Goal: Task Accomplishment & Management: Manage account settings

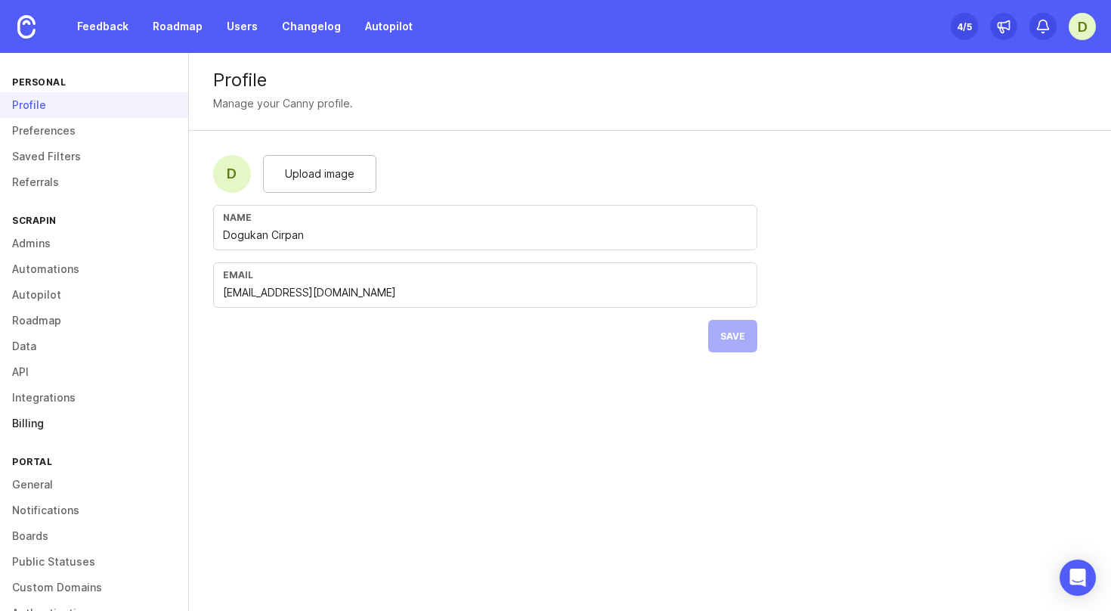
scroll to position [60, 0]
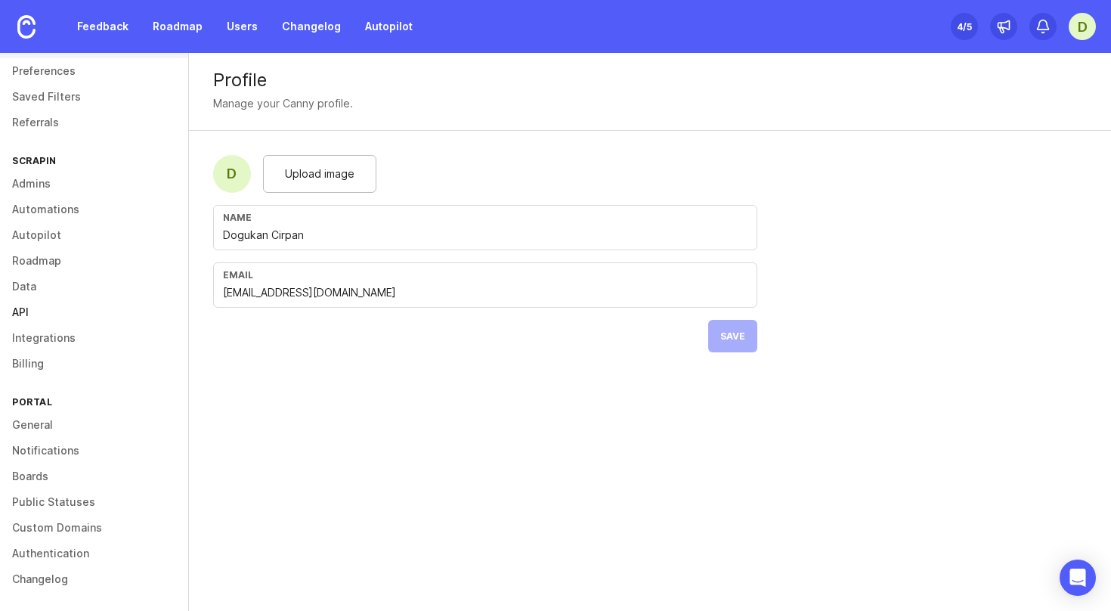
click at [24, 307] on link "API" at bounding box center [94, 312] width 188 height 26
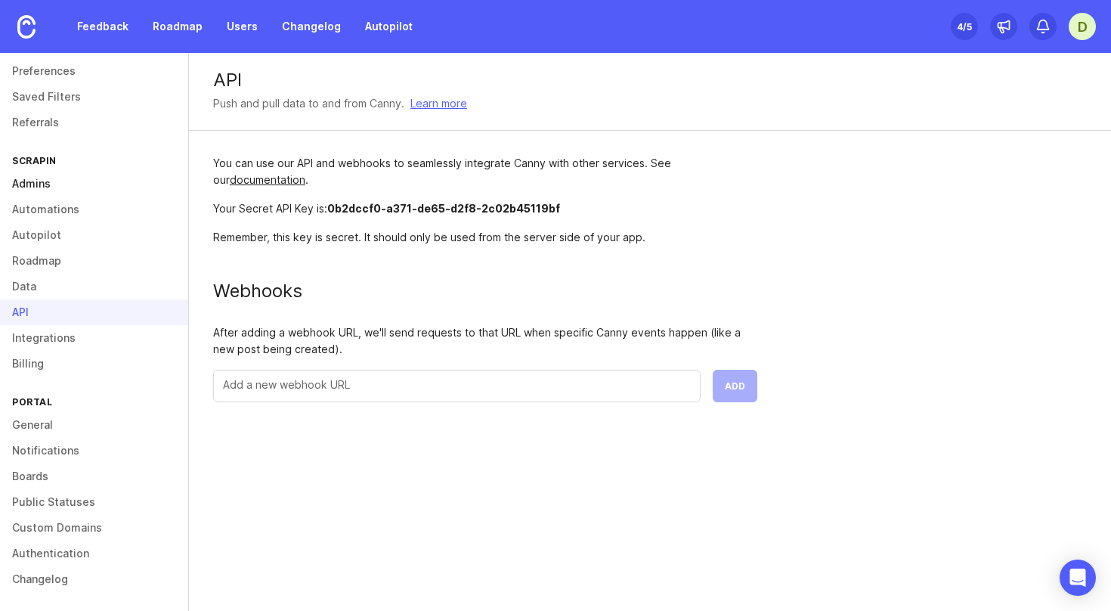
click at [45, 190] on link "Admins" at bounding box center [94, 184] width 188 height 26
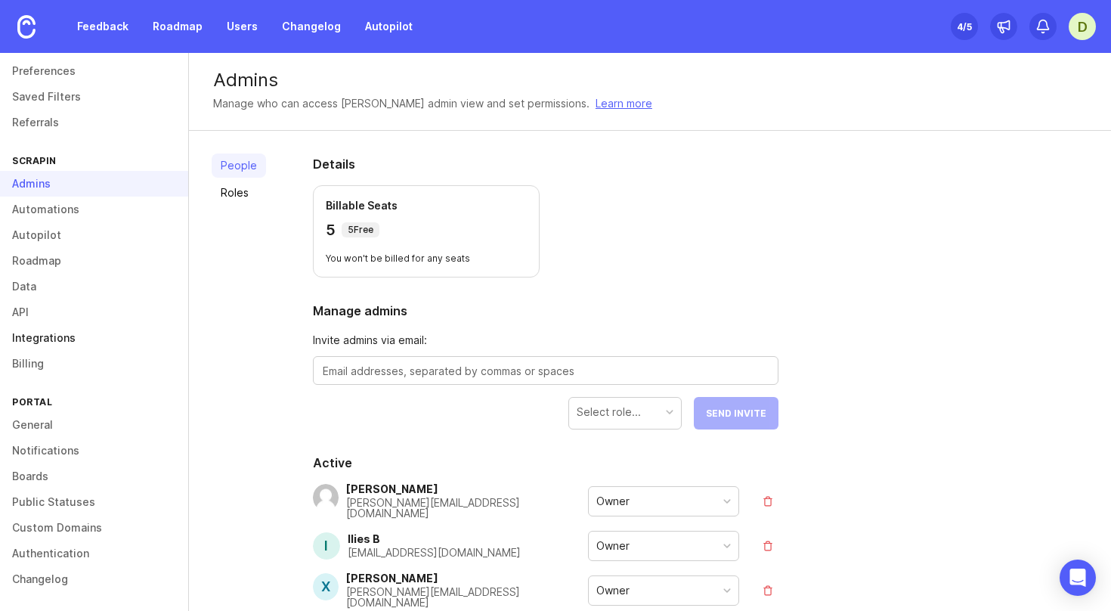
click at [33, 337] on link "Integrations" at bounding box center [94, 338] width 188 height 26
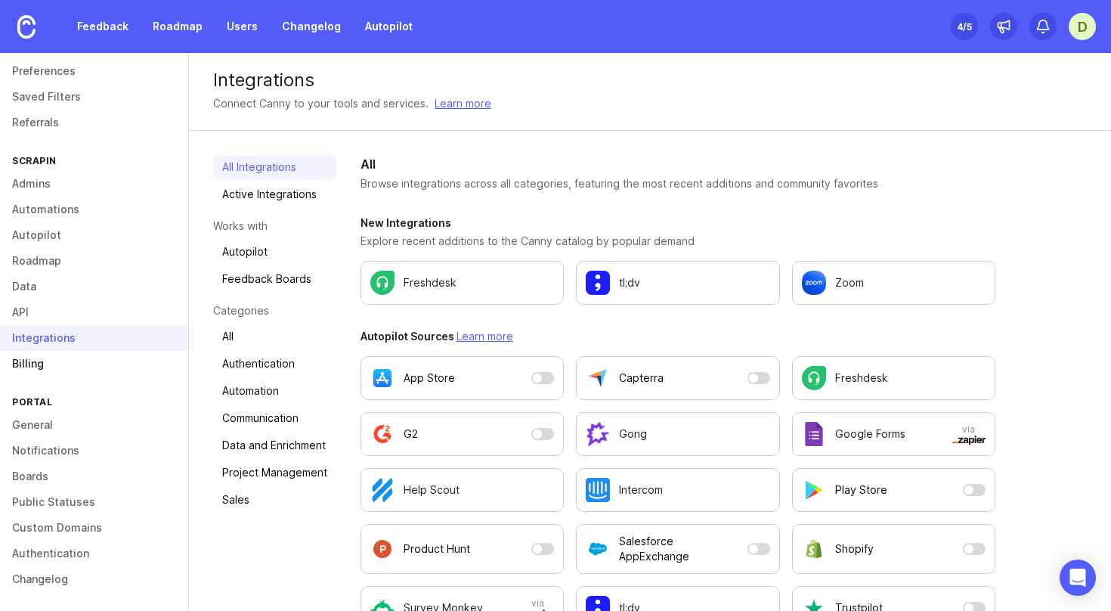
click at [33, 364] on link "Billing" at bounding box center [94, 364] width 188 height 26
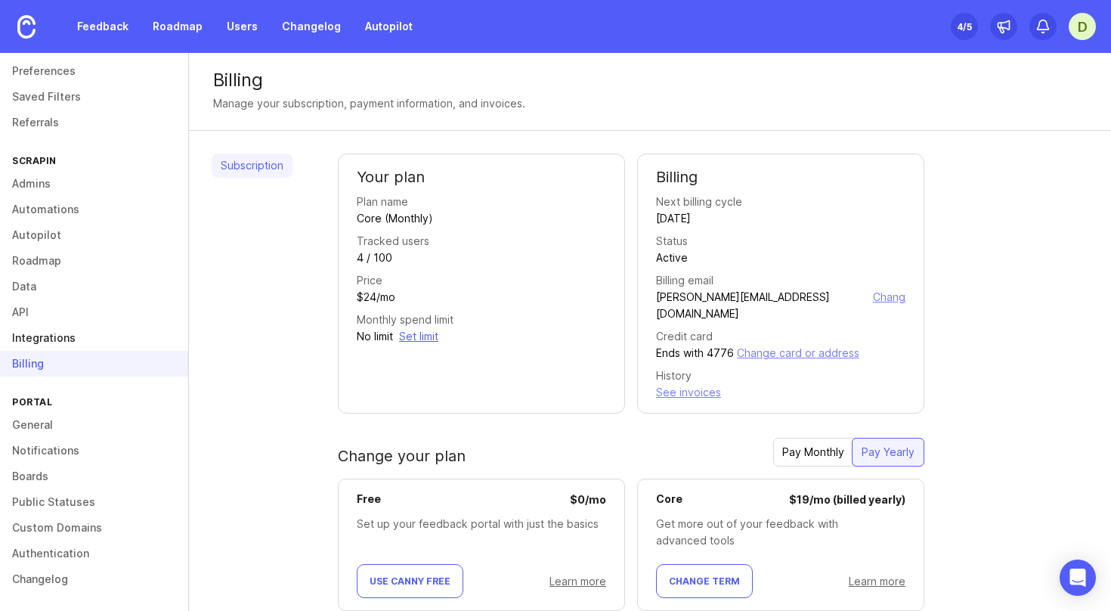
click at [47, 347] on link "Integrations" at bounding box center [94, 338] width 188 height 26
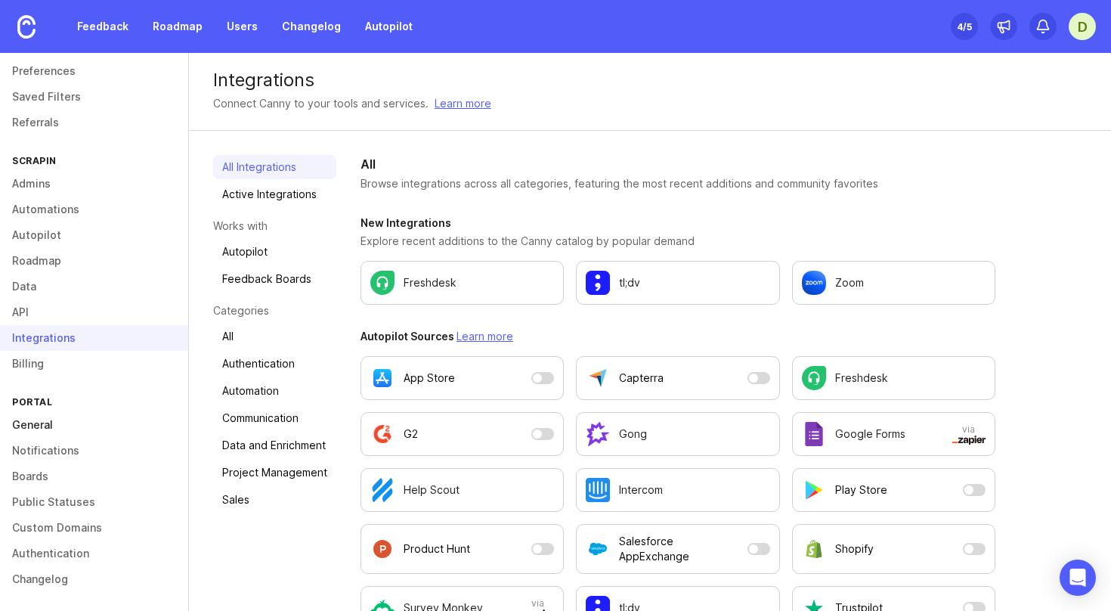
click at [76, 420] on link "General" at bounding box center [94, 425] width 188 height 26
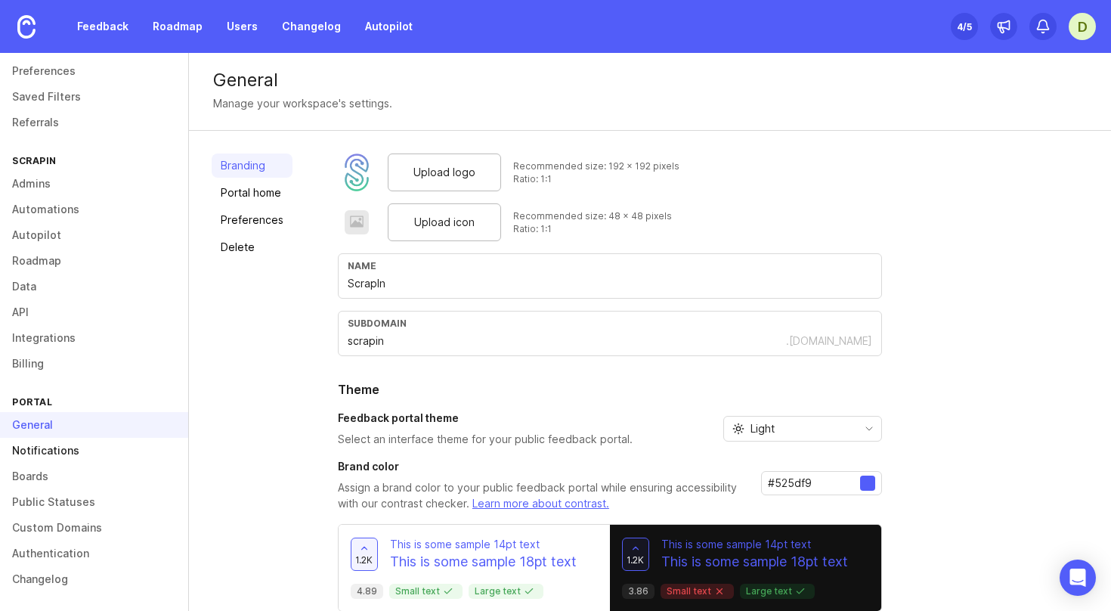
click at [79, 438] on link "Notifications" at bounding box center [94, 451] width 188 height 26
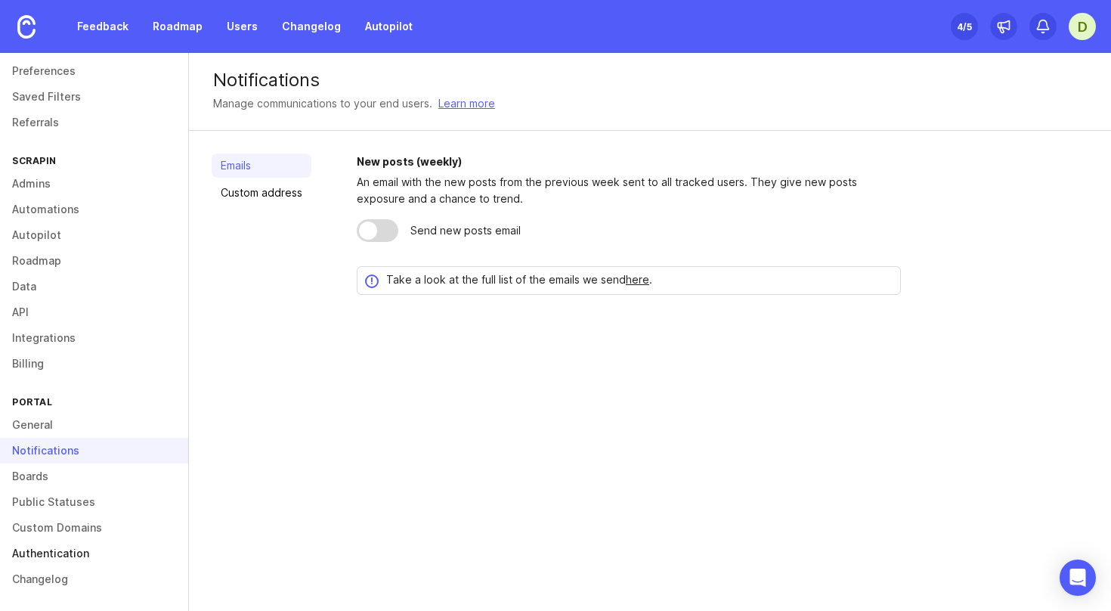
click at [70, 544] on link "Authentication" at bounding box center [94, 554] width 188 height 26
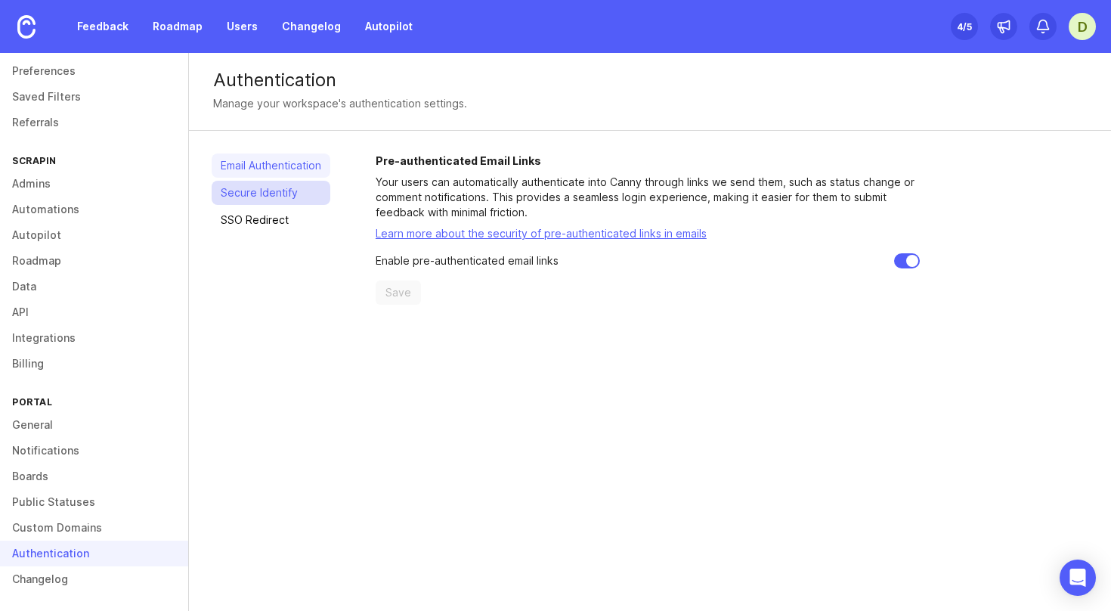
click at [297, 195] on link "Secure Identify" at bounding box center [271, 193] width 119 height 24
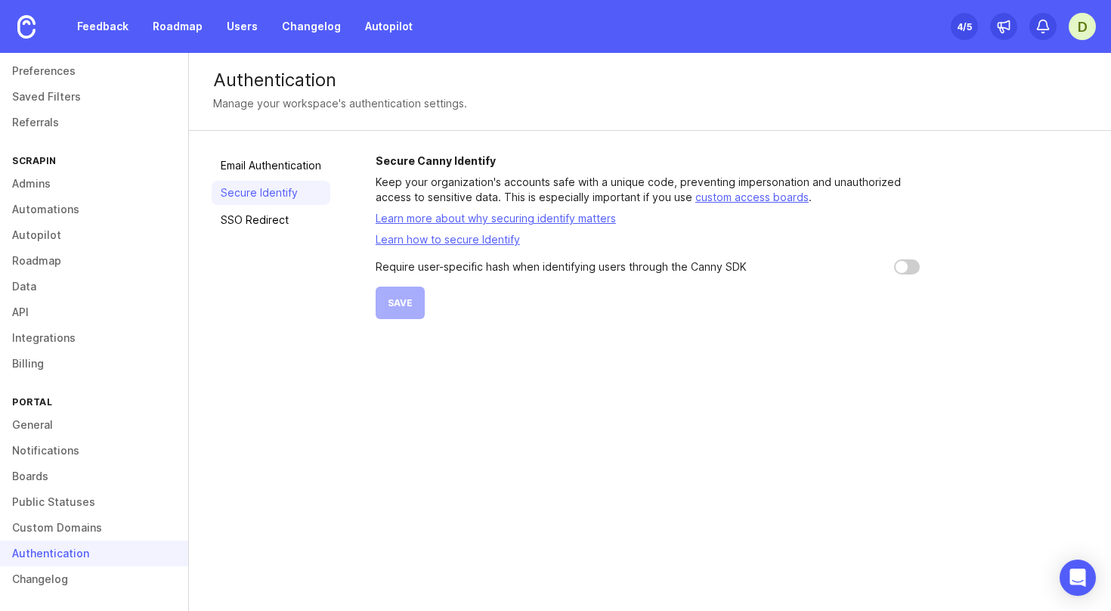
click at [909, 272] on input "checkbox" at bounding box center [907, 266] width 26 height 15
checkbox input "true"
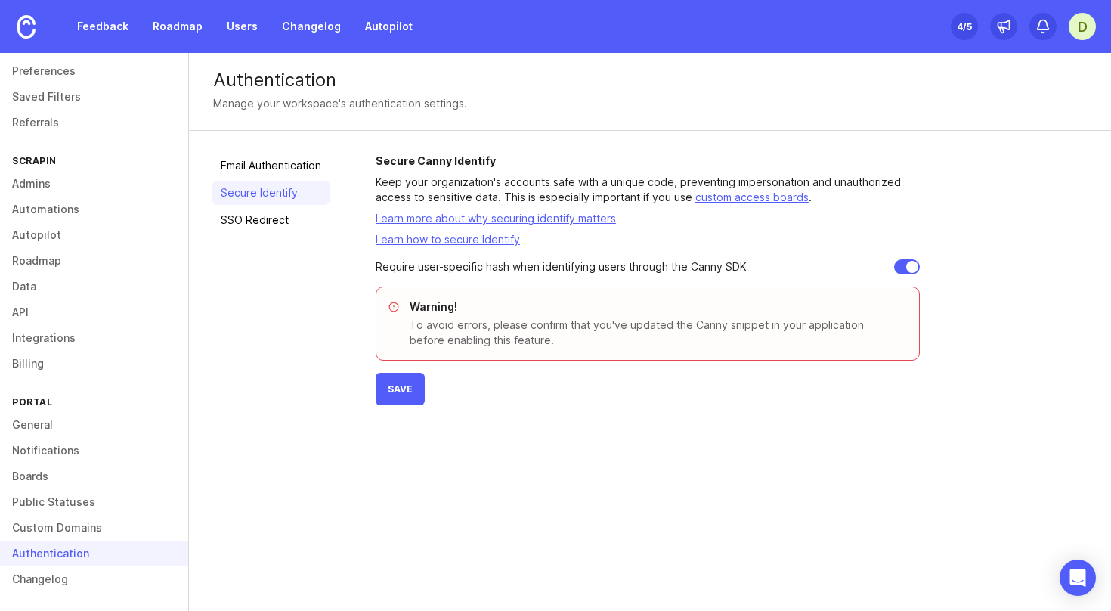
click at [507, 333] on p "To avoid errors, please confirm that you've updated the Canny snippet in your a…" at bounding box center [655, 333] width 491 height 30
click at [503, 334] on p "To avoid errors, please confirm that you've updated the Canny snippet in your a…" at bounding box center [655, 333] width 491 height 30
click at [491, 243] on link "Learn how to secure Identify" at bounding box center [448, 239] width 144 height 13
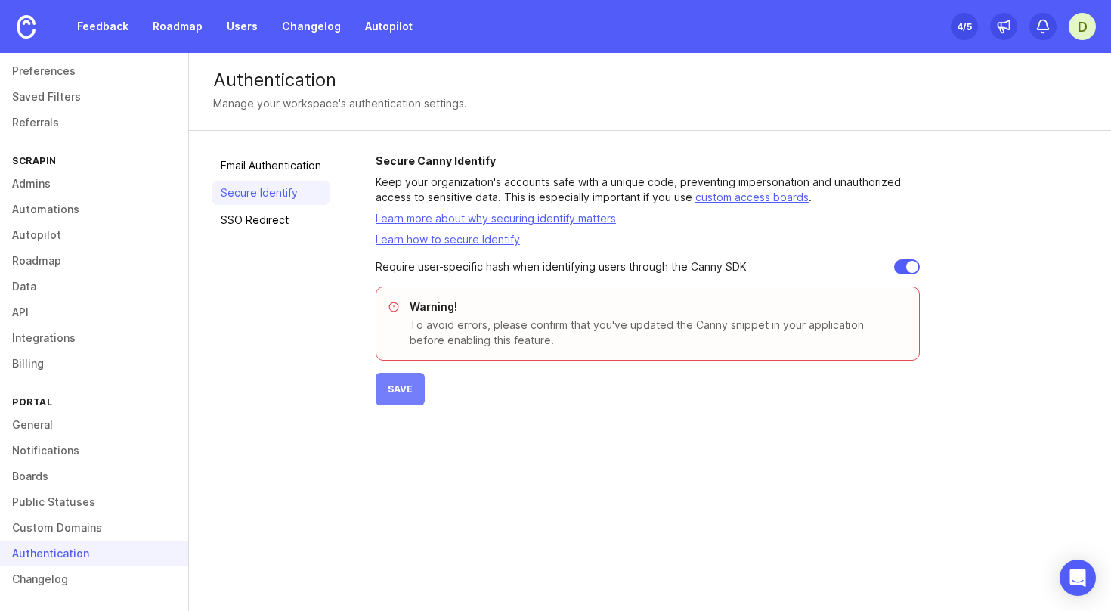
click at [412, 390] on span "Save" at bounding box center [400, 388] width 25 height 11
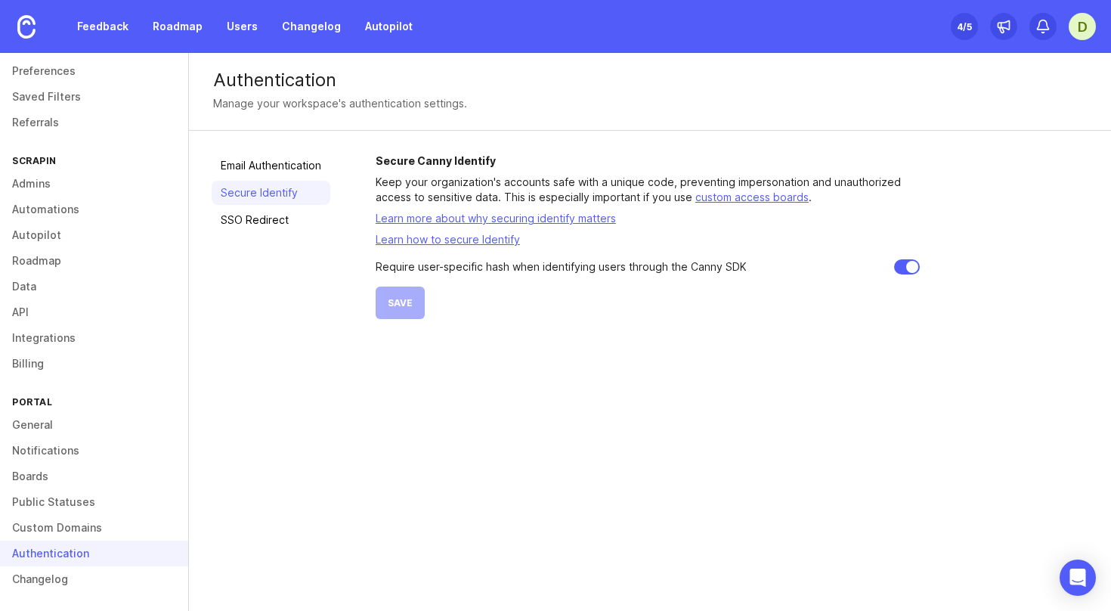
click at [497, 234] on link "Learn how to secure Identify" at bounding box center [448, 239] width 144 height 13
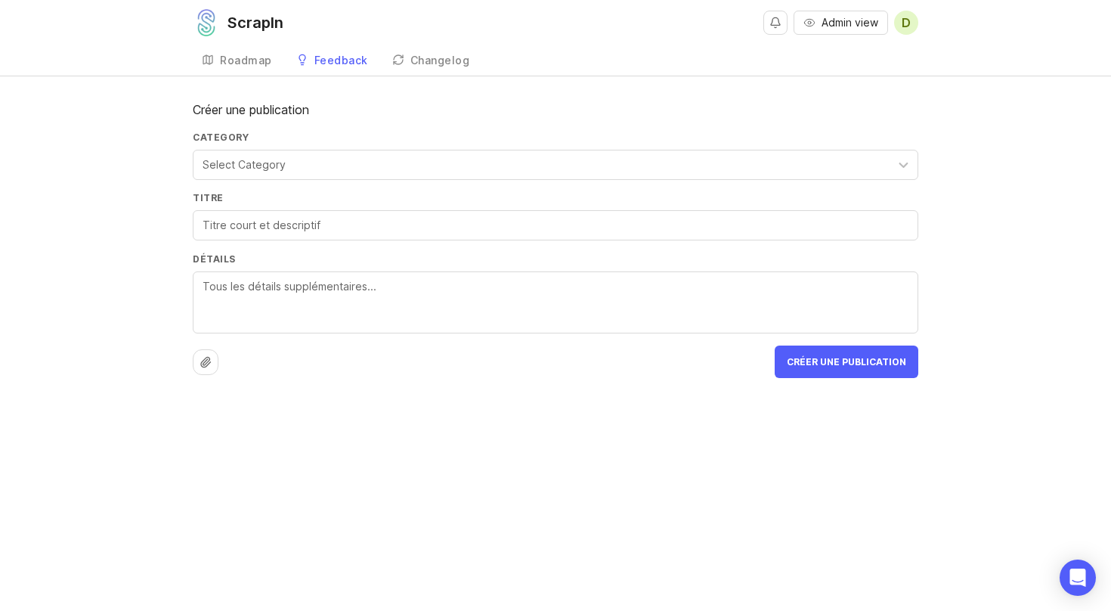
click at [911, 30] on span "D" at bounding box center [906, 23] width 9 height 18
click at [869, 83] on div "Logout" at bounding box center [851, 90] width 151 height 24
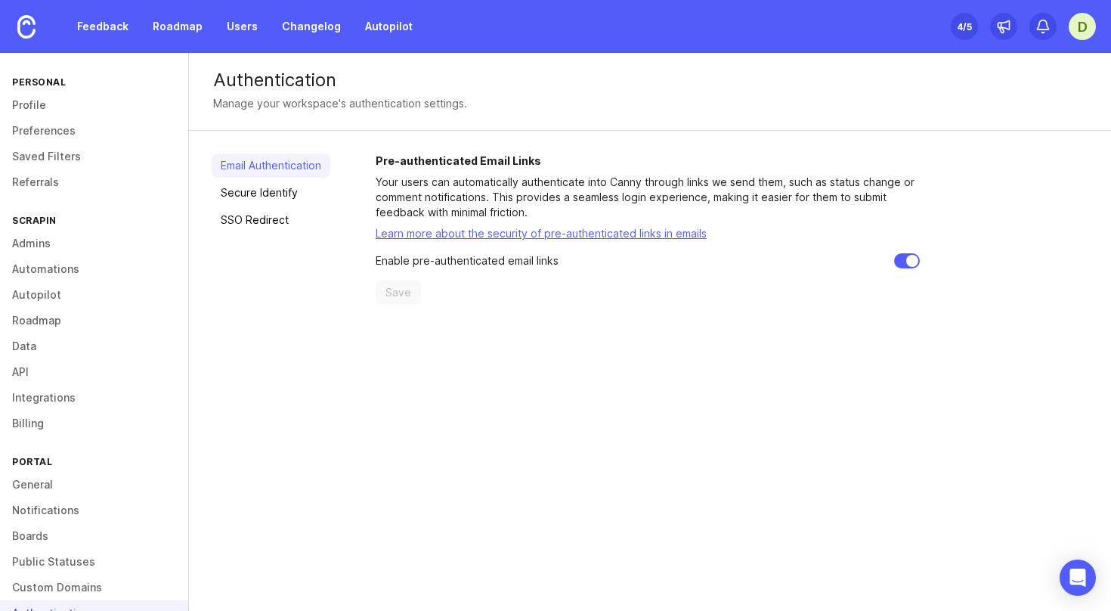
click at [291, 197] on link "Secure Identify" at bounding box center [271, 193] width 119 height 24
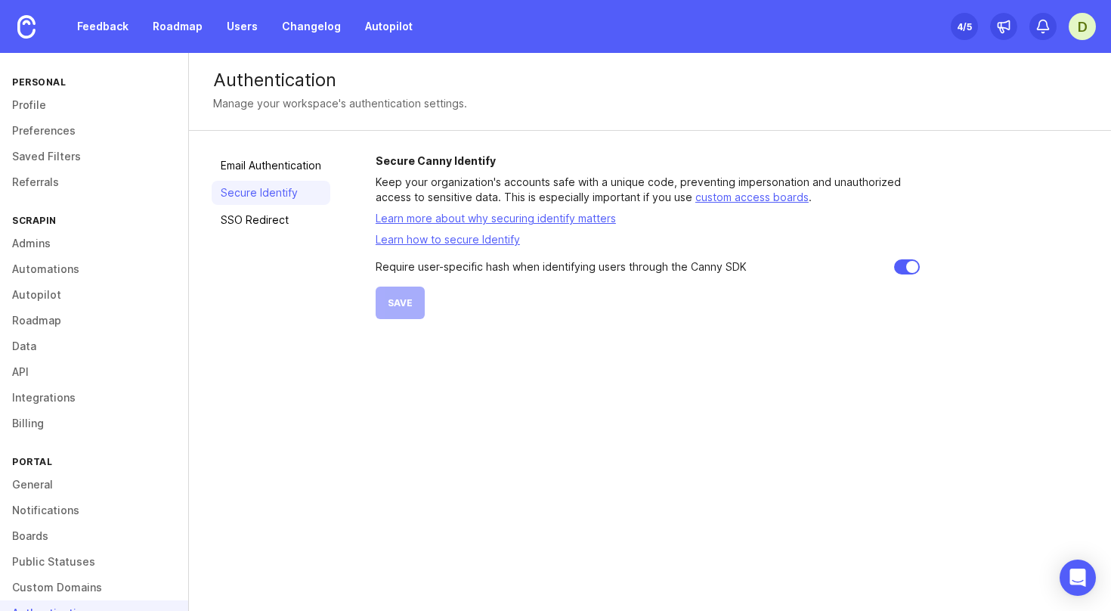
click at [733, 198] on link "custom access boards" at bounding box center [752, 197] width 113 height 13
click at [1078, 29] on div "D" at bounding box center [1082, 26] width 27 height 27
click at [989, 215] on p "Logout" at bounding box center [1002, 220] width 36 height 15
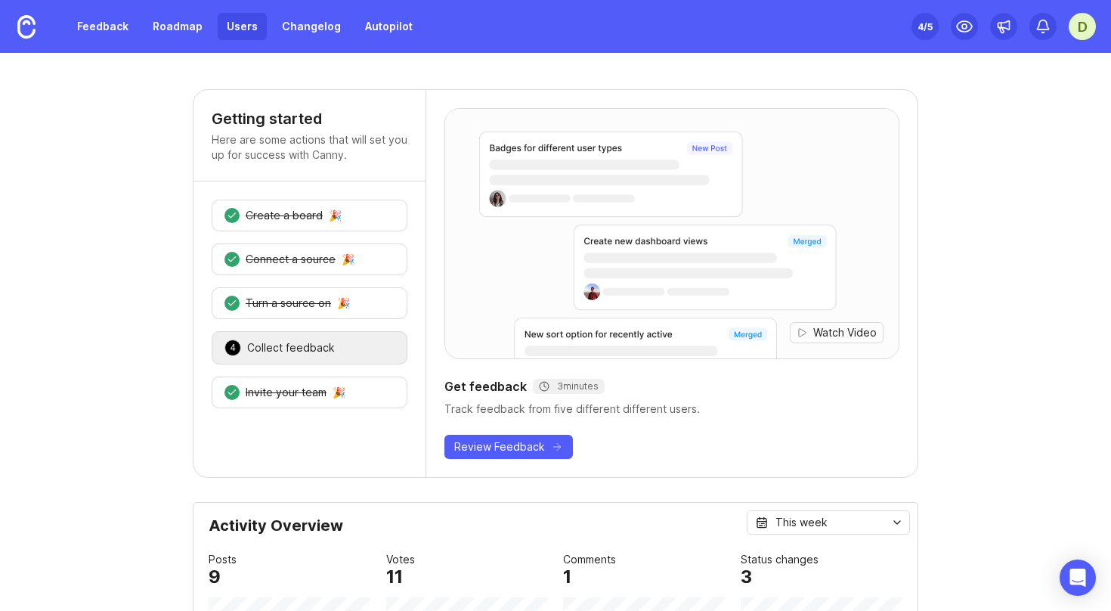
click at [238, 32] on link "Users" at bounding box center [242, 26] width 49 height 27
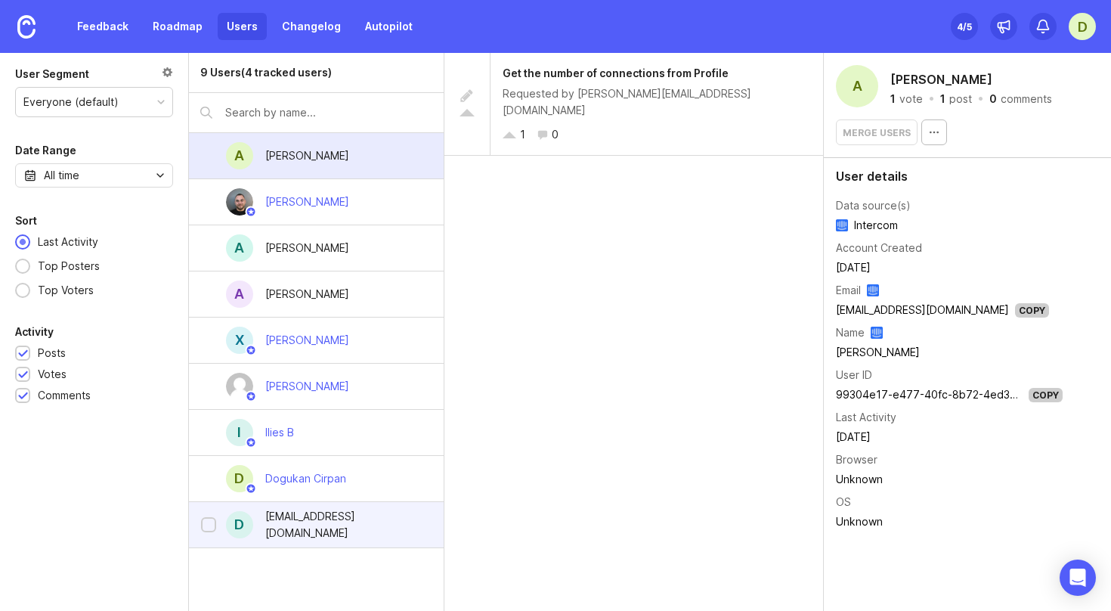
click at [349, 520] on div "dogukan.crp@gmail.com" at bounding box center [342, 524] width 154 height 33
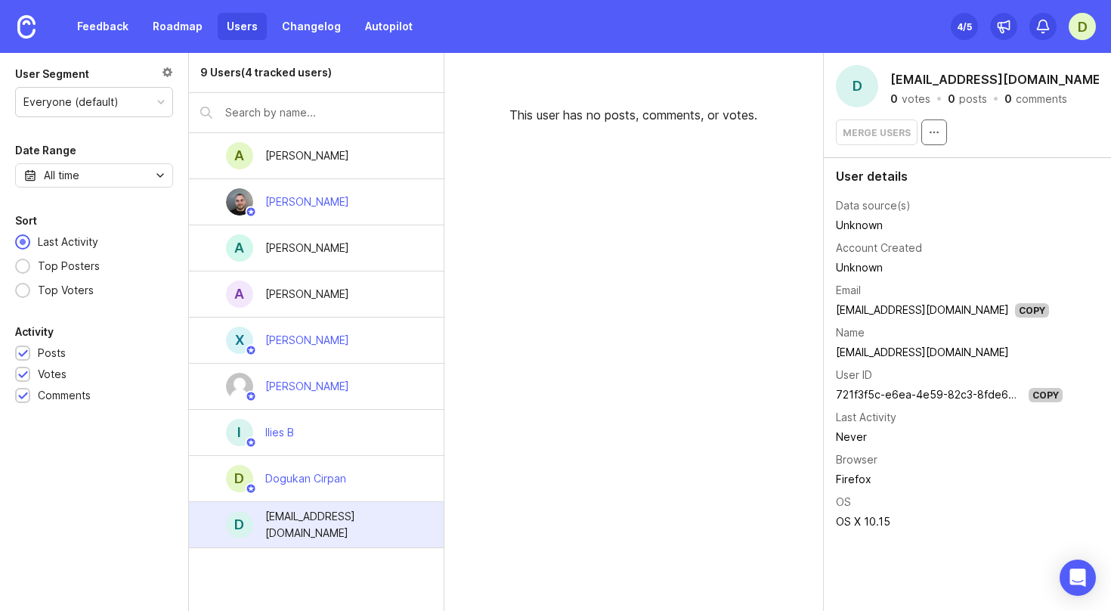
click at [940, 135] on button "button" at bounding box center [935, 132] width 26 height 26
click at [955, 168] on button "Delete User" at bounding box center [972, 166] width 106 height 29
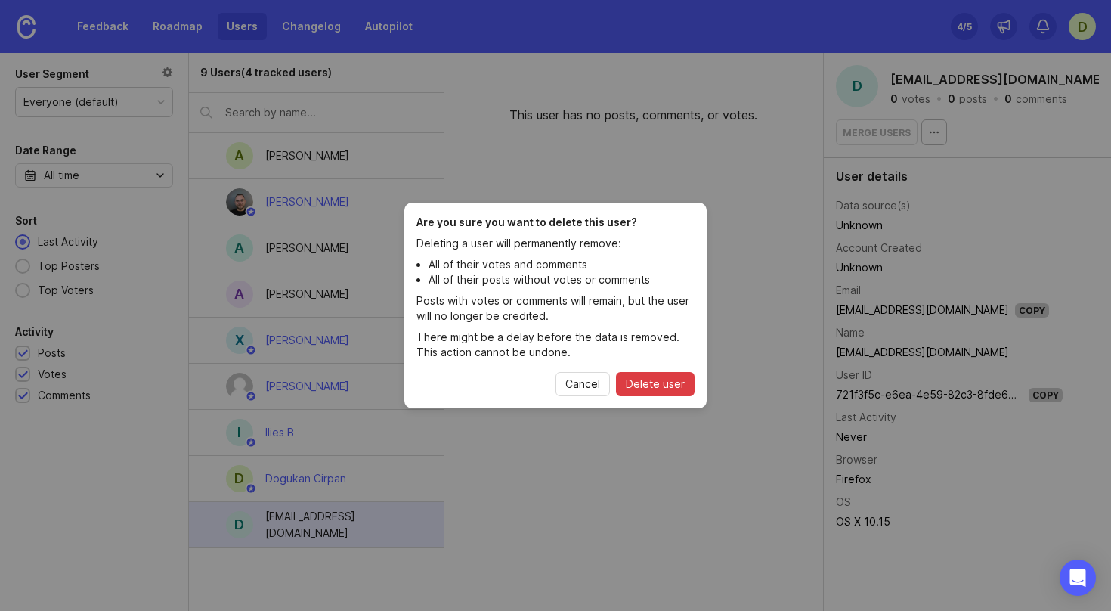
click at [671, 380] on span "Delete user" at bounding box center [655, 383] width 59 height 15
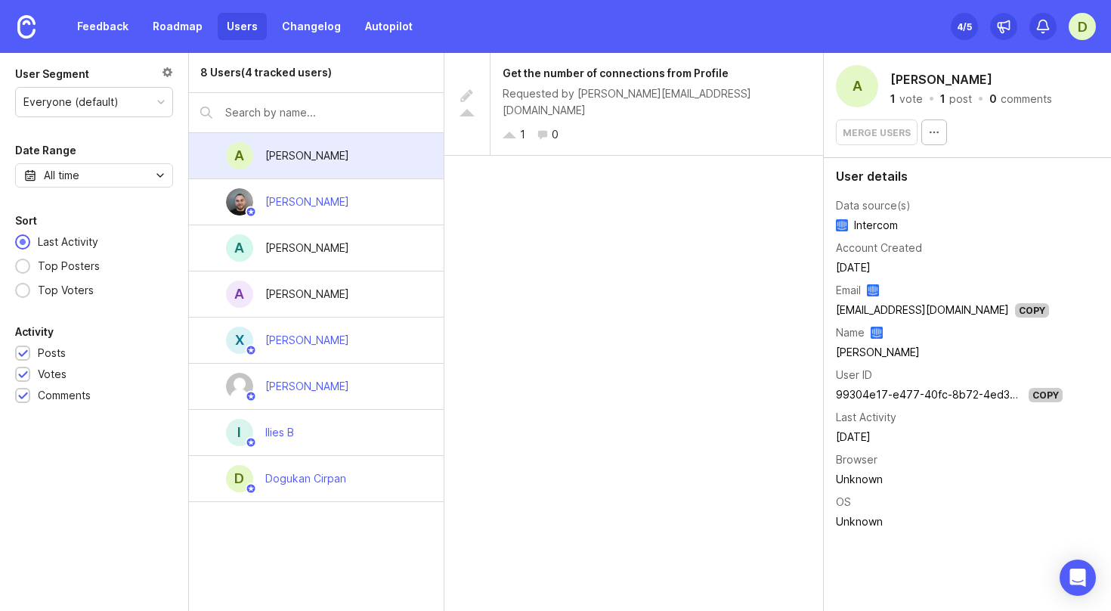
click at [1086, 26] on div "D" at bounding box center [1082, 26] width 27 height 27
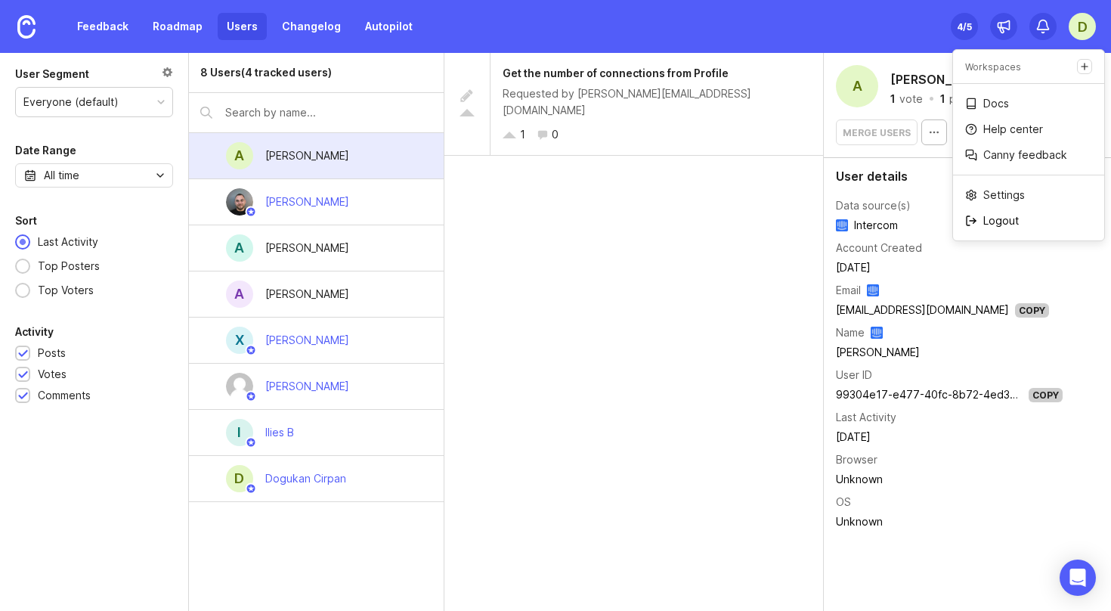
click at [1015, 221] on p "Logout" at bounding box center [1002, 220] width 36 height 15
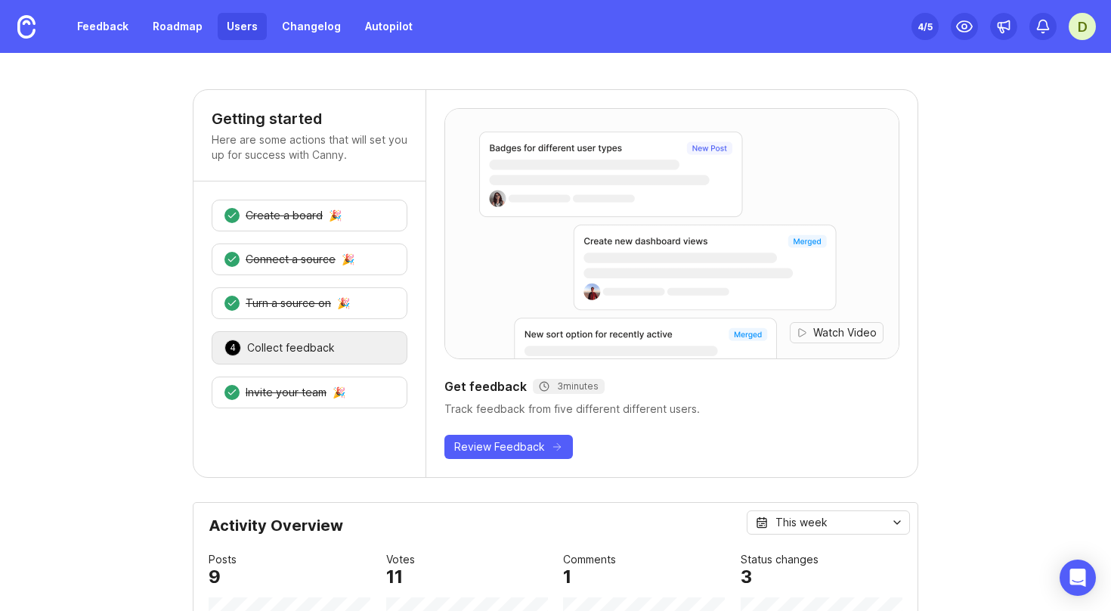
click at [242, 24] on link "Users" at bounding box center [242, 26] width 49 height 27
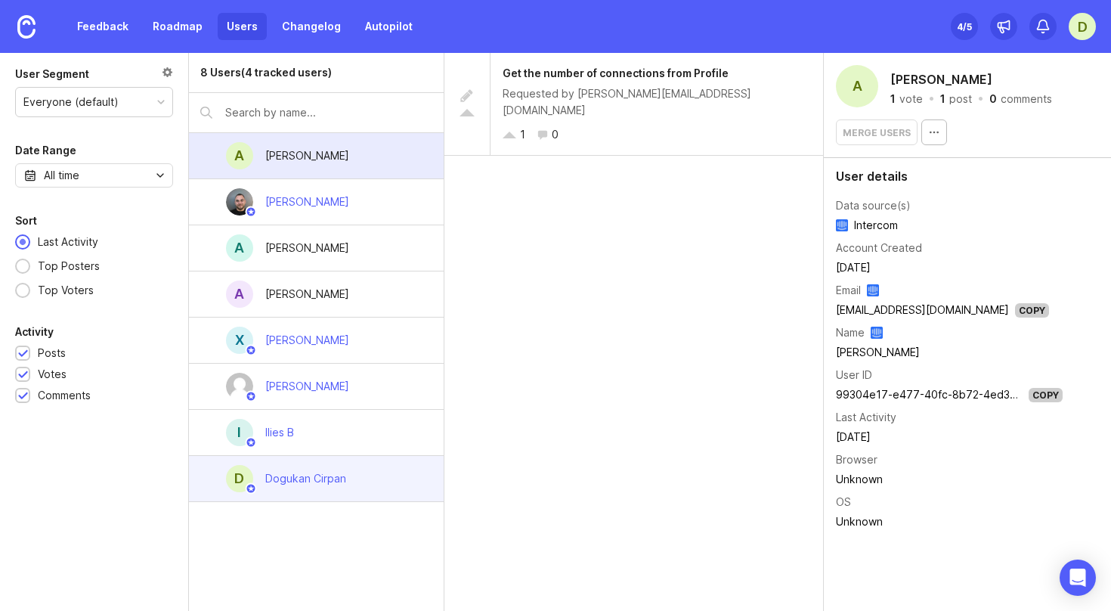
click at [338, 478] on div "Dogukan Cirpan" at bounding box center [305, 478] width 81 height 17
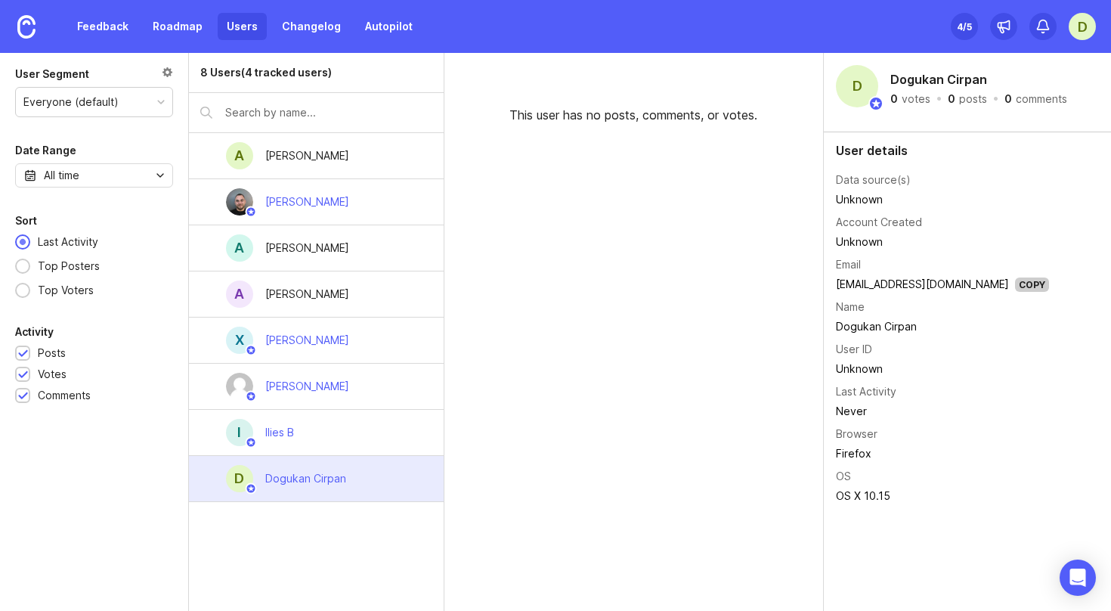
click at [1088, 36] on div "D" at bounding box center [1082, 26] width 27 height 27
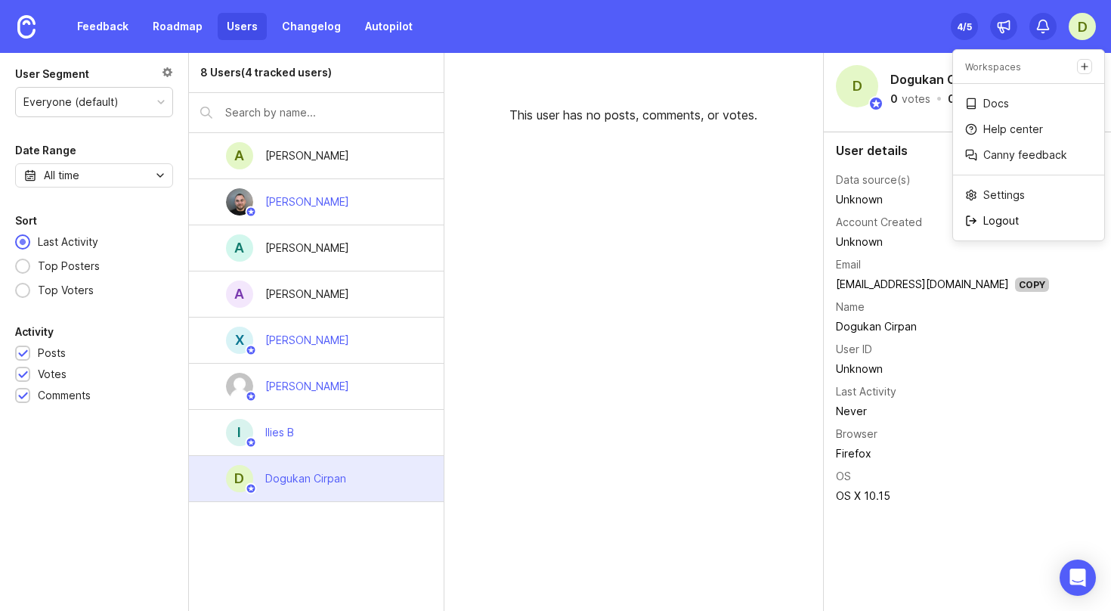
click at [985, 225] on p "Logout" at bounding box center [1002, 220] width 36 height 15
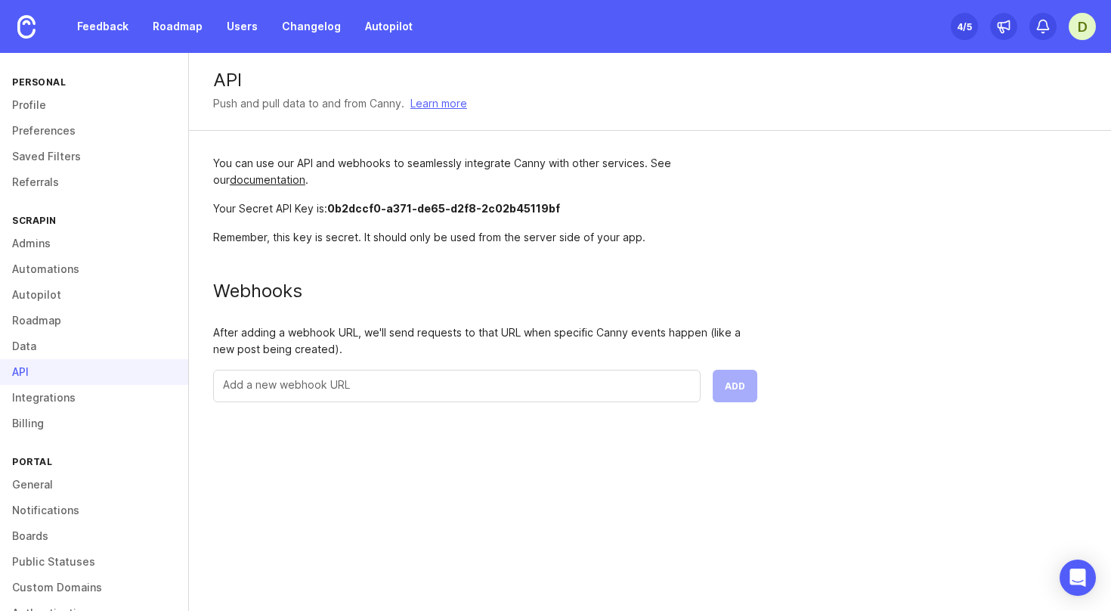
drag, startPoint x: 565, startPoint y: 211, endPoint x: 329, endPoint y: 211, distance: 235.9
click at [329, 211] on div "Your Secret API Key is: 0b2dccf0-a371-de65-d2f8-2c02b45119bf" at bounding box center [485, 208] width 544 height 17
copy div "Your Secret API Key is: 0b2dccf0-a371-de65-d2f8-2c02b45119bf"
click at [483, 301] on div "You can use our API and webhooks to seamlessly integrate Canny with other servi…" at bounding box center [485, 279] width 593 height 296
click at [392, 213] on span "0b2dccf0-a371-de65-d2f8-2c02b45119bf" at bounding box center [443, 208] width 233 height 13
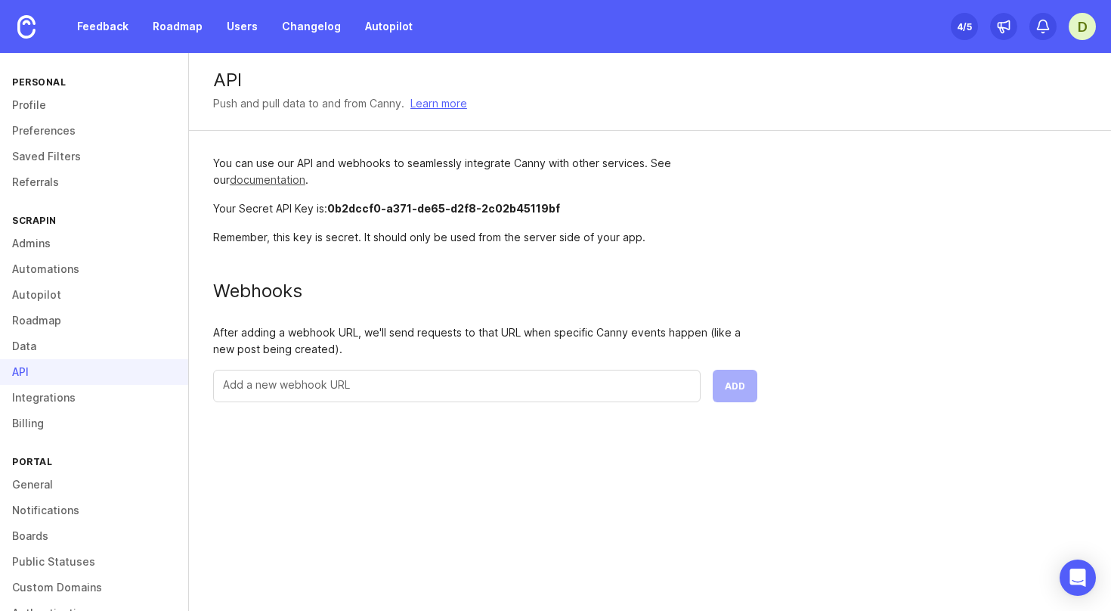
click at [256, 185] on link "documentation" at bounding box center [268, 179] width 76 height 13
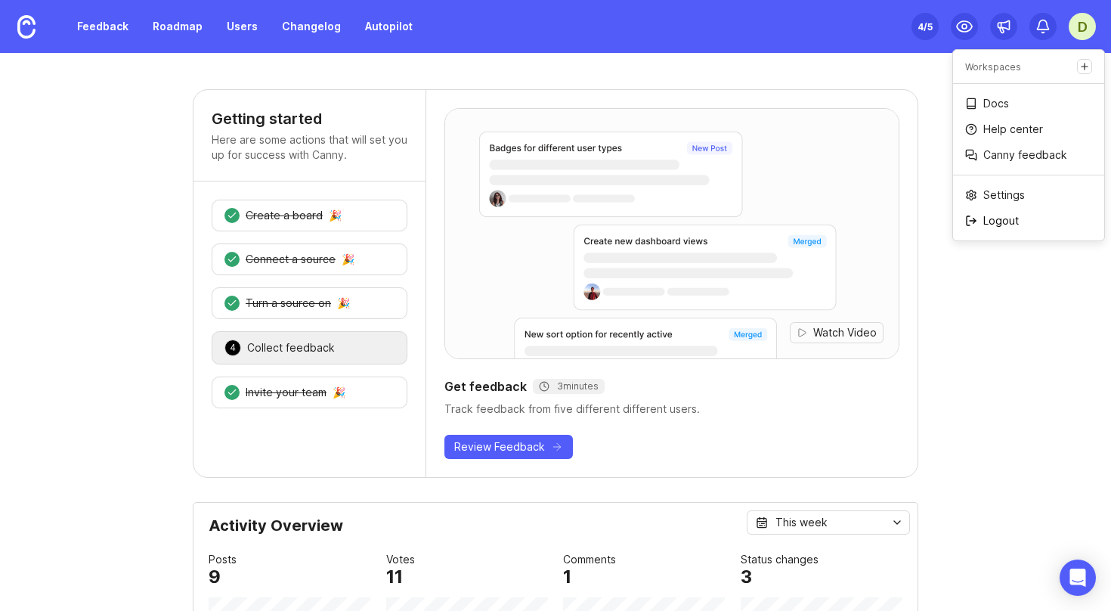
click at [1000, 216] on p "Logout" at bounding box center [1002, 220] width 36 height 15
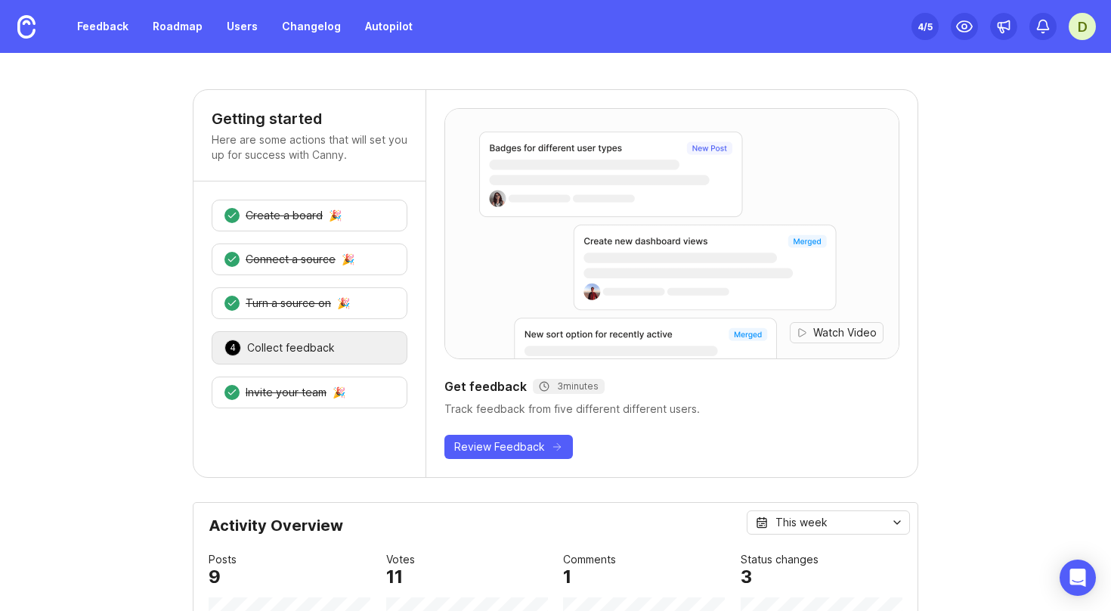
click at [1093, 28] on div "D" at bounding box center [1082, 26] width 27 height 27
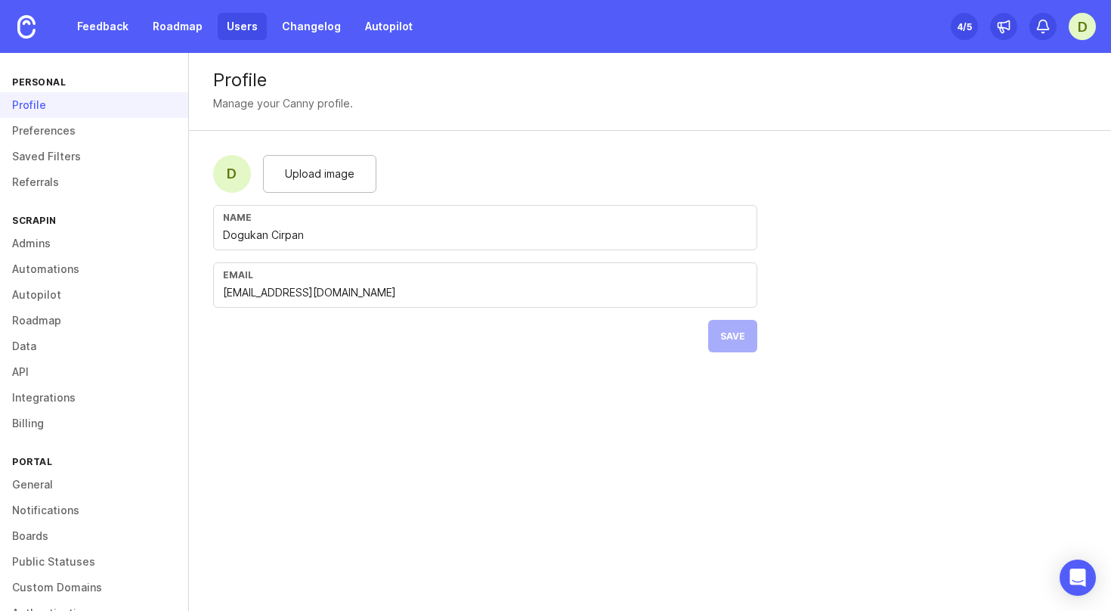
click at [238, 17] on link "Users" at bounding box center [242, 26] width 49 height 27
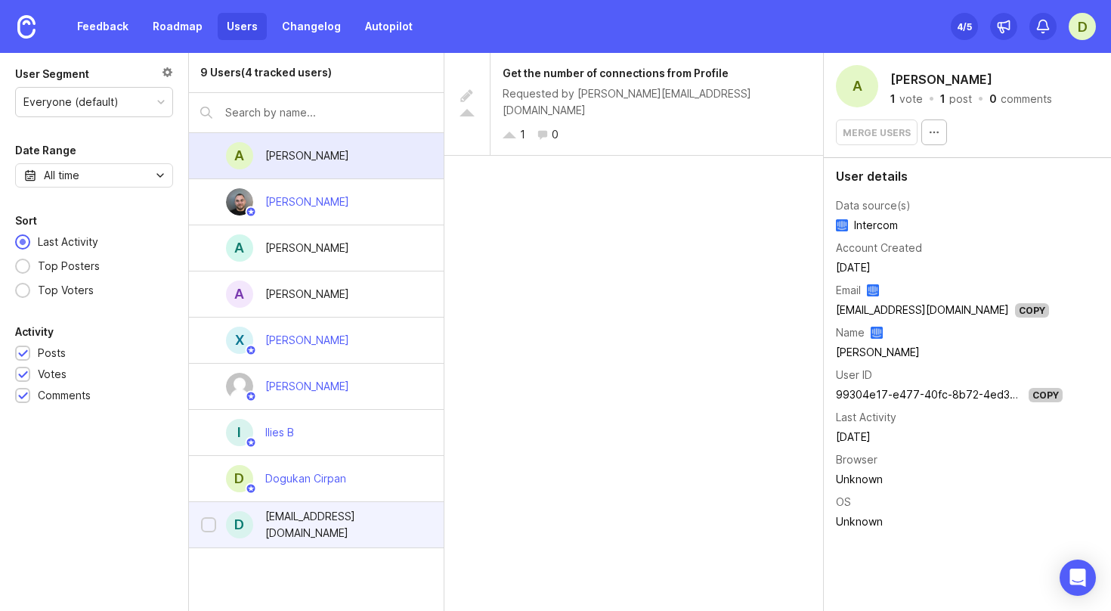
click at [358, 525] on div "dogukan.crp@gmail.com" at bounding box center [342, 524] width 154 height 33
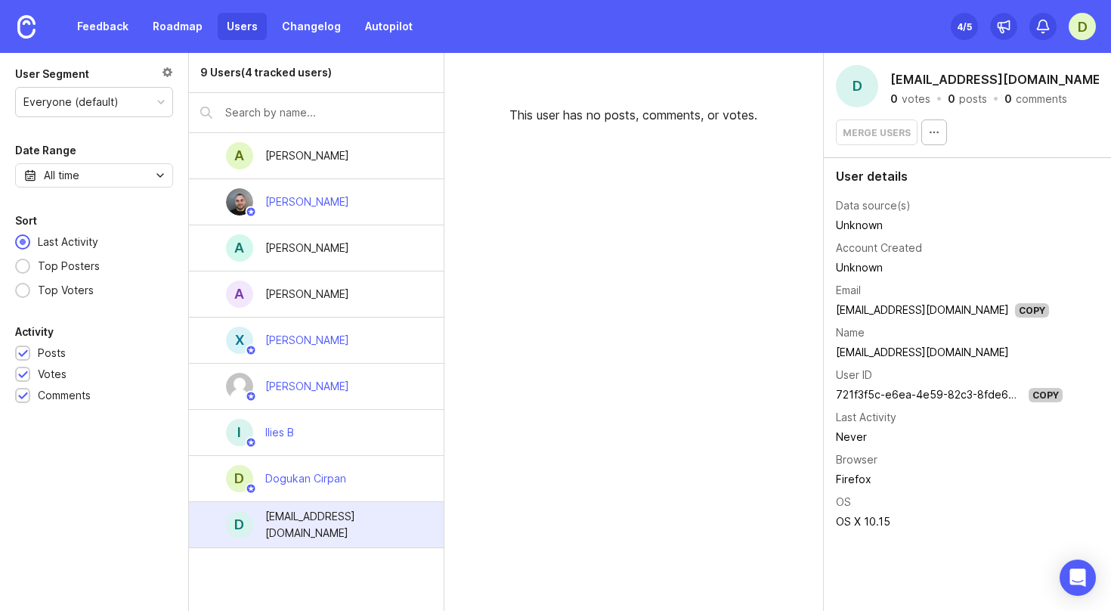
click at [883, 355] on td "dogukan.crp@gmail.com" at bounding box center [949, 352] width 227 height 20
click at [892, 355] on td "dogukan.crp@gmail.com" at bounding box center [949, 352] width 227 height 20
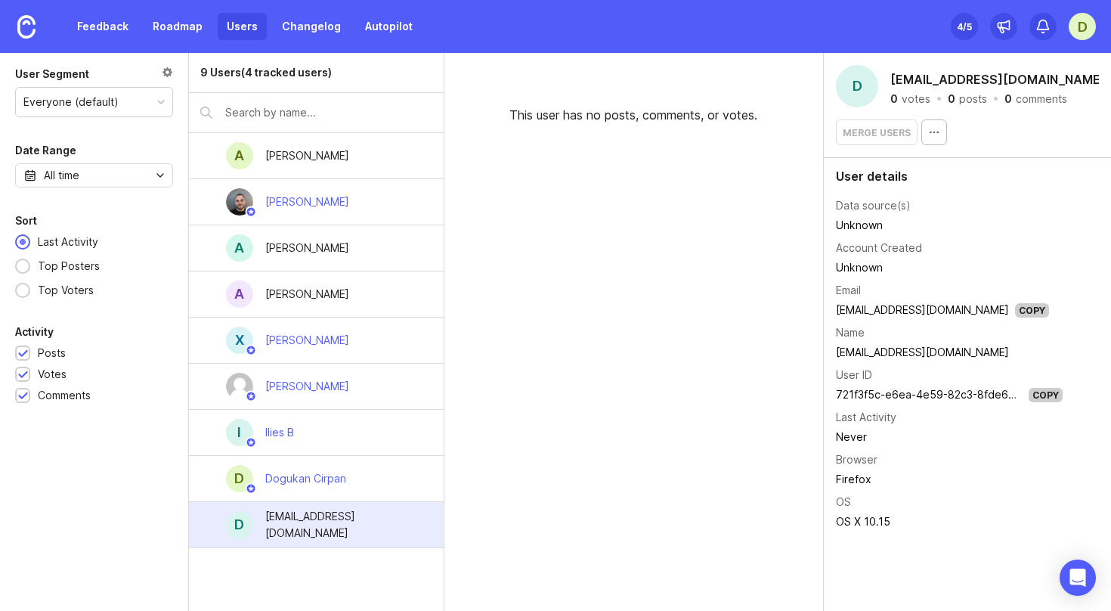
click at [892, 355] on td "dogukan.crp@gmail.com" at bounding box center [949, 352] width 227 height 20
click at [331, 476] on div "Dogukan Cirpan" at bounding box center [305, 478] width 81 height 17
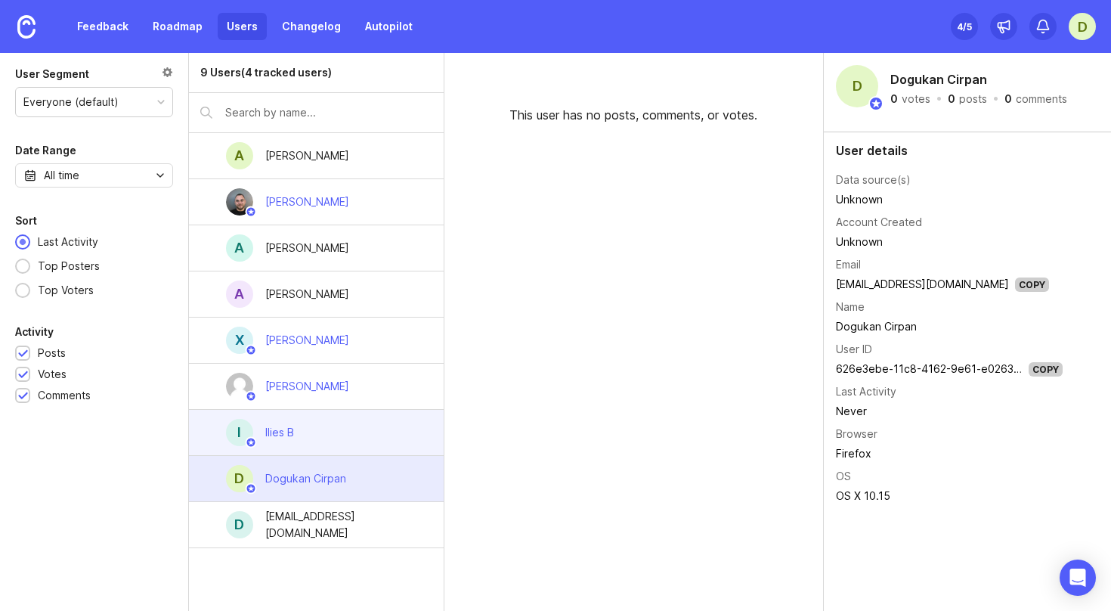
click at [358, 438] on div "I Ilies B" at bounding box center [316, 433] width 255 height 46
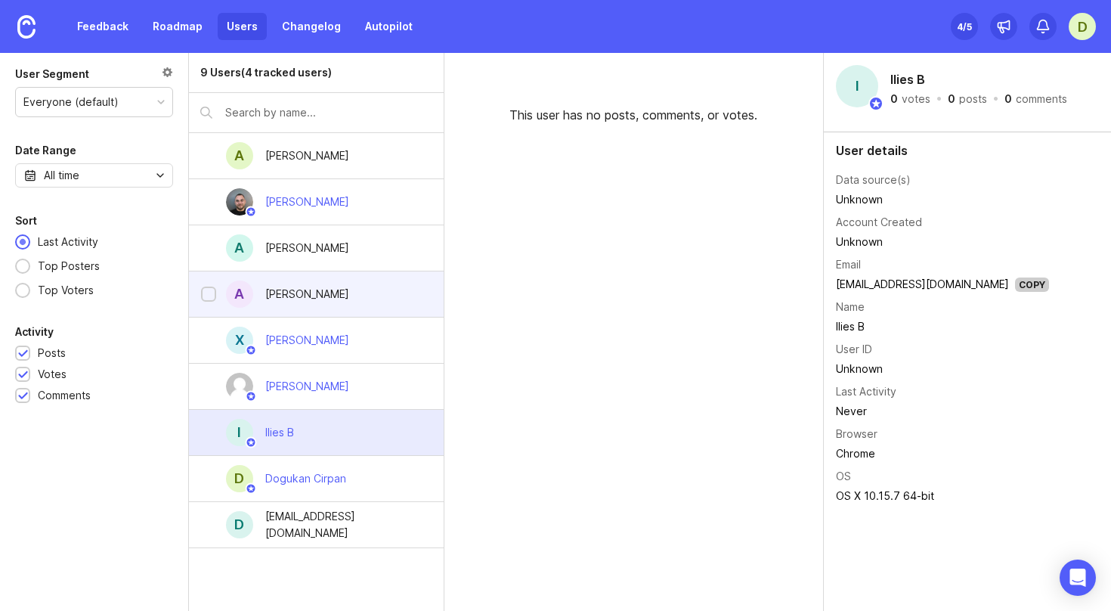
click at [368, 286] on div "A Aleksandr" at bounding box center [316, 294] width 255 height 46
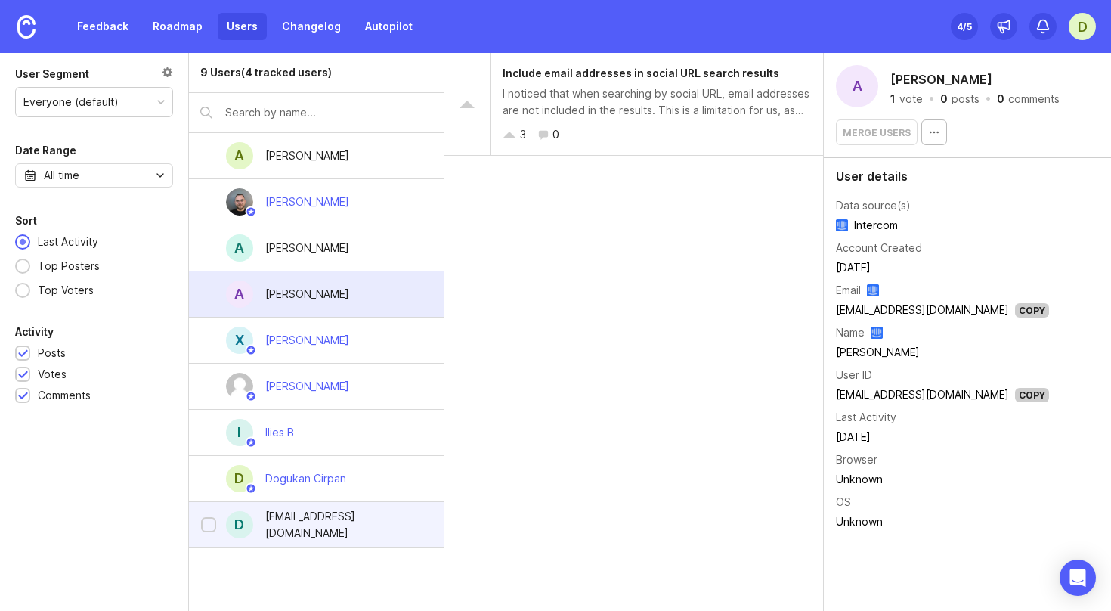
click at [361, 511] on div "dogukan.crp@gmail.com" at bounding box center [342, 524] width 178 height 33
